Goal: Transaction & Acquisition: Purchase product/service

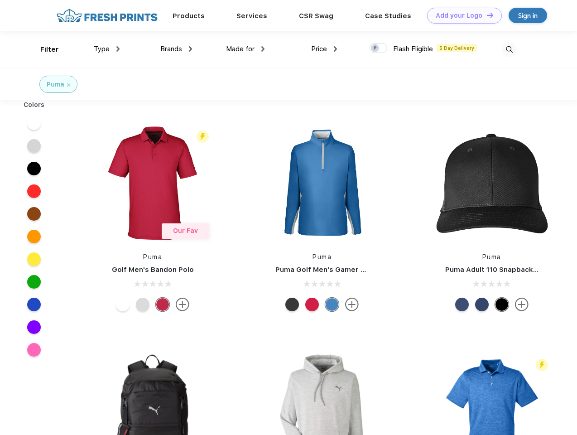
click at [461, 15] on link "Add your Logo Design Tool" at bounding box center [464, 16] width 75 height 16
click at [0, 0] on div "Design Tool" at bounding box center [0, 0] width 0 height 0
click at [486, 15] on link "Add your Logo Design Tool" at bounding box center [464, 16] width 75 height 16
click at [43, 49] on div "Filter" at bounding box center [49, 49] width 19 height 10
click at [107, 49] on span "Type" at bounding box center [102, 49] width 16 height 8
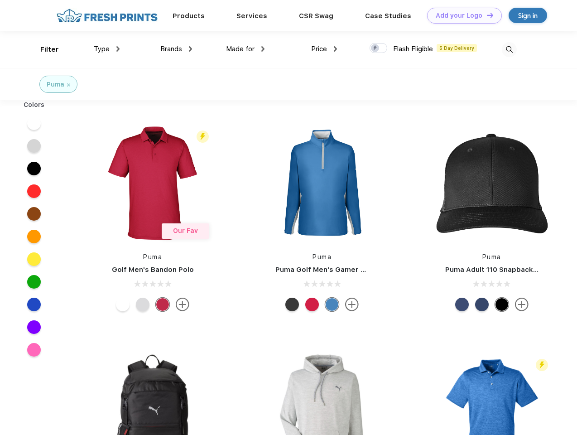
click at [176, 49] on span "Brands" at bounding box center [171, 49] width 22 height 8
click at [245, 49] on span "Made for" at bounding box center [240, 49] width 29 height 8
click at [324, 49] on span "Price" at bounding box center [319, 49] width 16 height 8
click at [379, 48] on div at bounding box center [379, 48] width 18 height 10
click at [375, 48] on input "checkbox" at bounding box center [373, 46] width 6 height 6
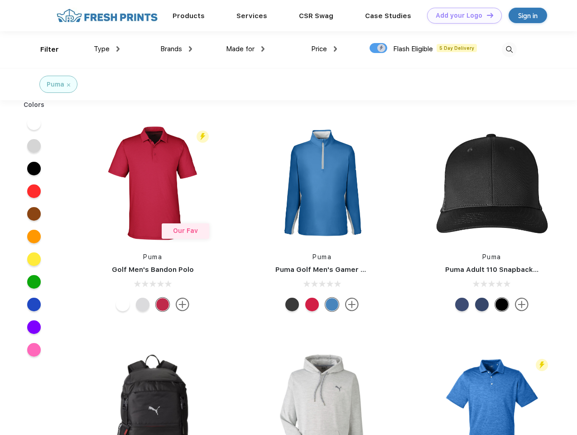
click at [509, 49] on img at bounding box center [509, 49] width 15 height 15
